Goal: Check status: Check status

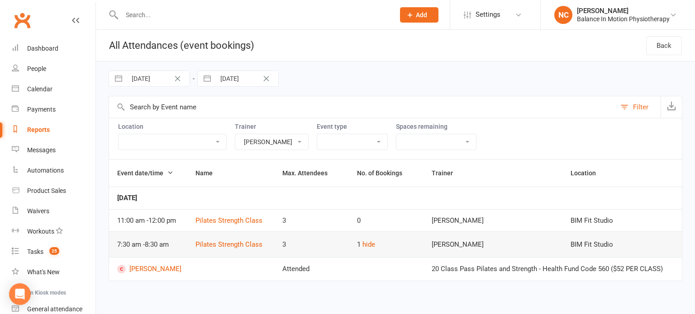
click at [308, 142] on select "[PERSON_NAME] [PERSON_NAME] [PERSON_NAME] [PERSON_NAME]" at bounding box center [271, 141] width 73 height 15
click at [276, 134] on select "[PERSON_NAME] [PERSON_NAME] [PERSON_NAME] [PERSON_NAME]" at bounding box center [271, 141] width 73 height 15
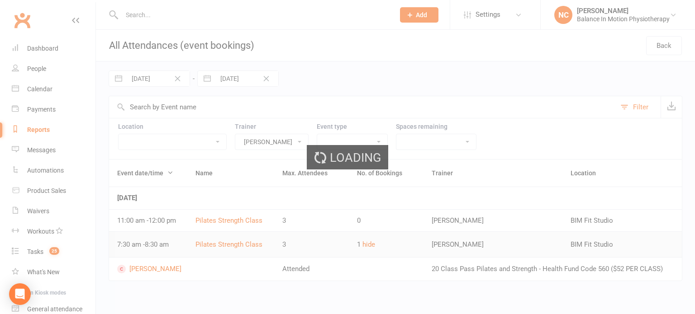
click at [319, 138] on div "Loading" at bounding box center [347, 157] width 695 height 314
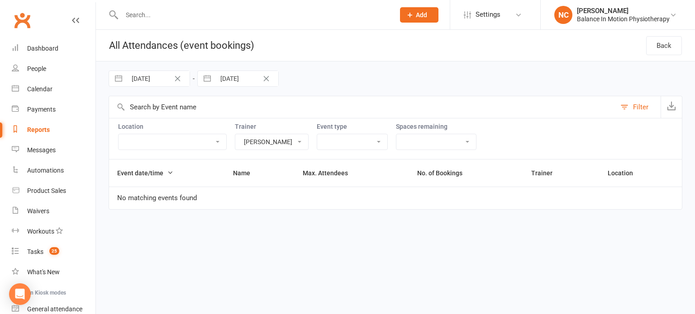
drag, startPoint x: 319, startPoint y: 142, endPoint x: 319, endPoint y: 147, distance: 5.4
click at [308, 142] on select "[PERSON_NAME] [PERSON_NAME] [PERSON_NAME] [PERSON_NAME]" at bounding box center [271, 141] width 73 height 15
click at [276, 134] on select "[PERSON_NAME] [PERSON_NAME] [PERSON_NAME] [PERSON_NAME]" at bounding box center [271, 141] width 73 height 15
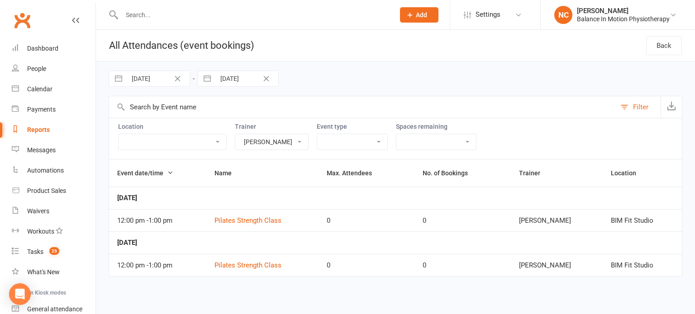
click at [308, 141] on select "[PERSON_NAME] [PERSON_NAME] [PERSON_NAME] [PERSON_NAME]" at bounding box center [271, 141] width 73 height 15
click at [276, 134] on select "[PERSON_NAME] [PERSON_NAME] [PERSON_NAME] [PERSON_NAME]" at bounding box center [271, 141] width 73 height 15
click at [446, 224] on button "show" at bounding box center [438, 222] width 16 height 11
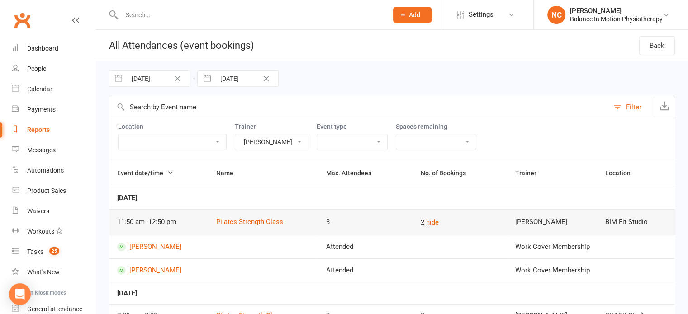
click at [456, 223] on div "2 hide" at bounding box center [460, 222] width 78 height 11
drag, startPoint x: 340, startPoint y: 135, endPoint x: 335, endPoint y: 137, distance: 5.3
click at [308, 135] on select "[PERSON_NAME] [PERSON_NAME] [PERSON_NAME] [PERSON_NAME]" at bounding box center [271, 141] width 73 height 15
click at [276, 134] on select "[PERSON_NAME] [PERSON_NAME] [PERSON_NAME] [PERSON_NAME]" at bounding box center [271, 141] width 73 height 15
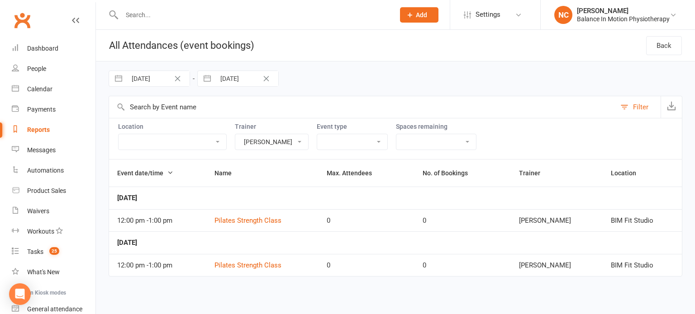
click at [308, 141] on select "[PERSON_NAME] [PERSON_NAME] [PERSON_NAME] [PERSON_NAME]" at bounding box center [271, 141] width 73 height 15
select select "46275"
click at [276, 134] on select "[PERSON_NAME] [PERSON_NAME] [PERSON_NAME] [PERSON_NAME]" at bounding box center [271, 141] width 73 height 15
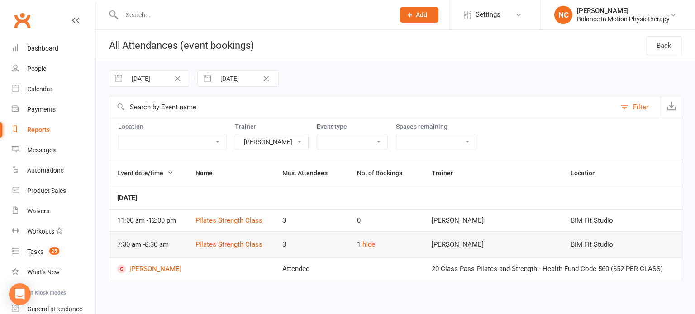
click at [308, 209] on td "3" at bounding box center [311, 220] width 75 height 23
click at [313, 218] on div "3" at bounding box center [311, 221] width 58 height 8
